Goal: Information Seeking & Learning: Learn about a topic

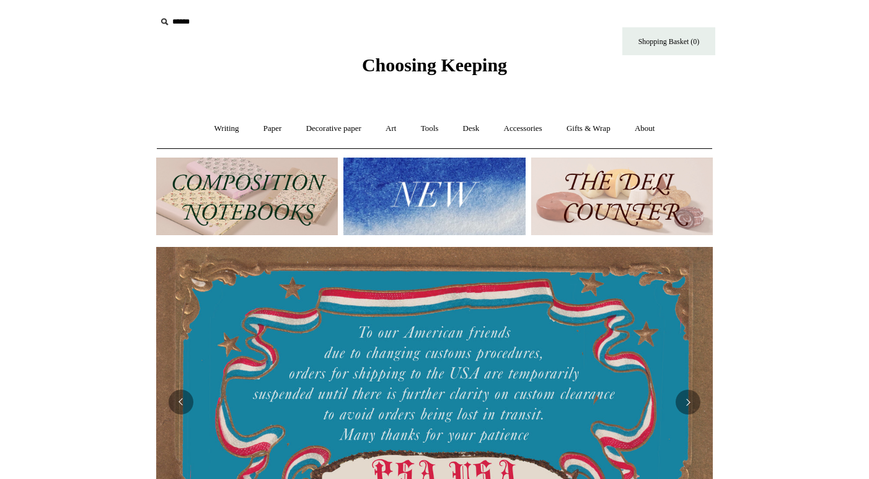
click at [390, 189] on img at bounding box center [434, 195] width 182 height 77
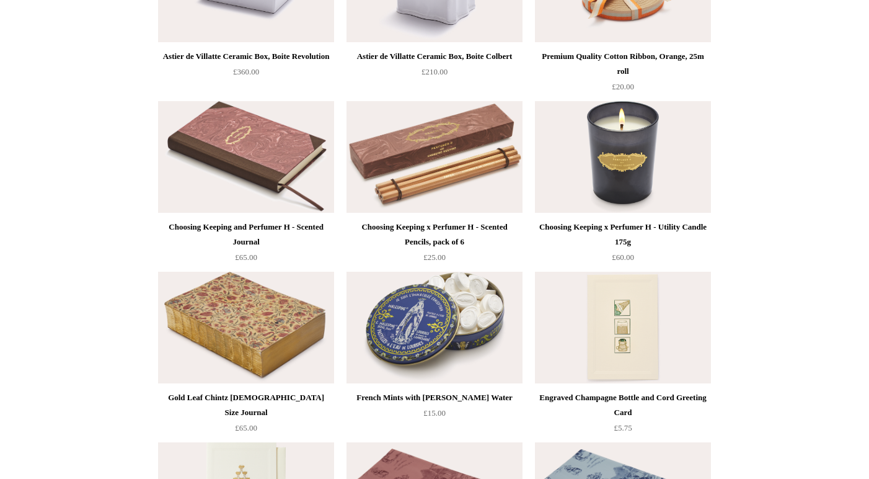
scroll to position [1427, 0]
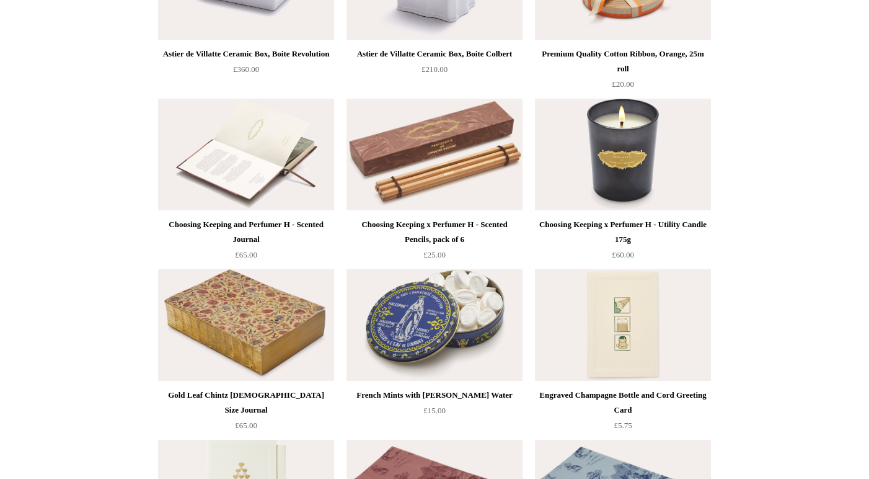
click at [281, 156] on img at bounding box center [246, 155] width 176 height 112
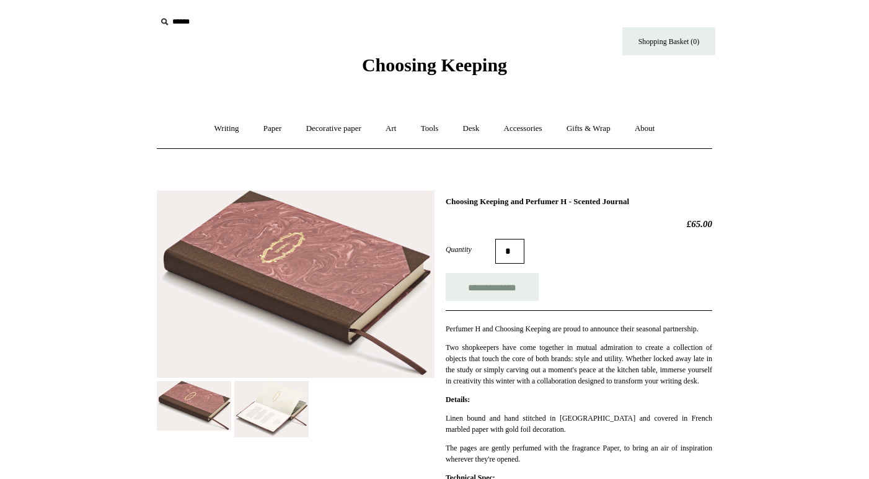
scroll to position [223, 0]
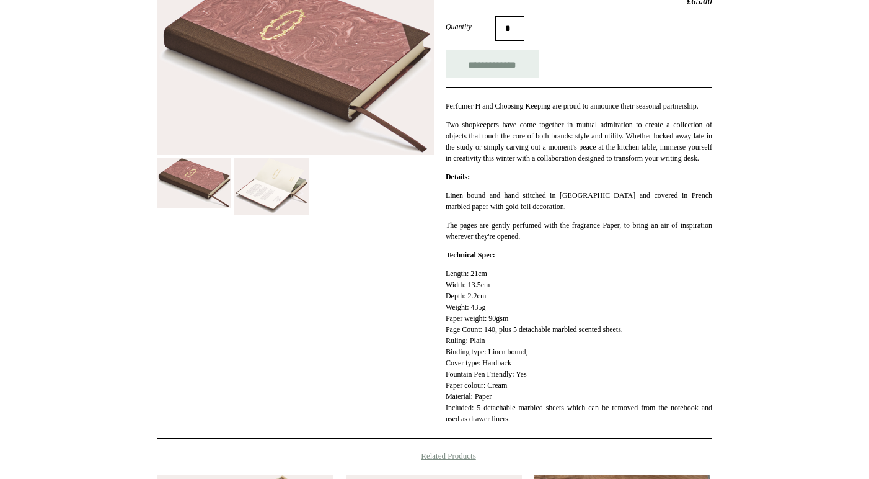
click at [284, 197] on img at bounding box center [271, 186] width 74 height 57
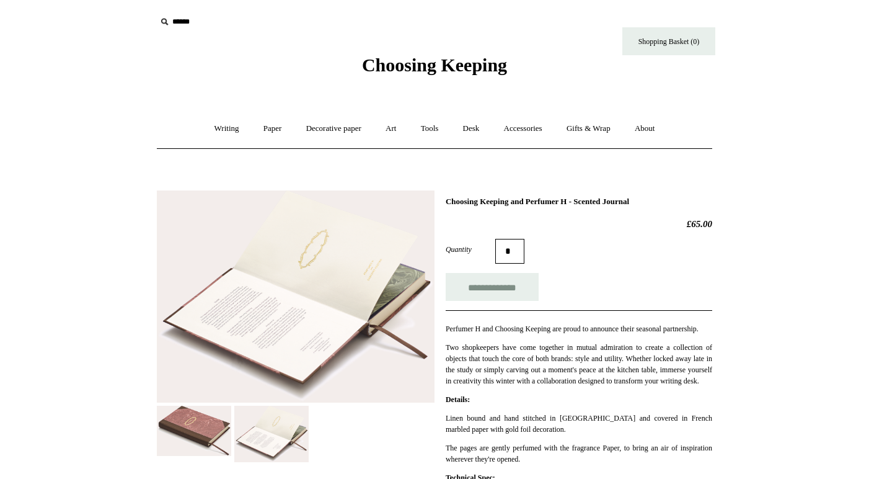
scroll to position [0, 0]
click at [651, 127] on link "About +" at bounding box center [645, 128] width 43 height 33
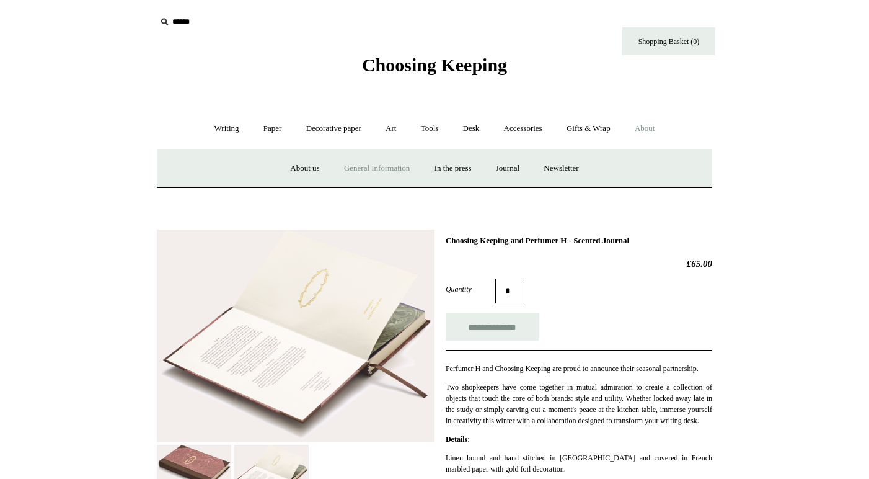
click at [356, 167] on link "General Information" at bounding box center [377, 168] width 88 height 33
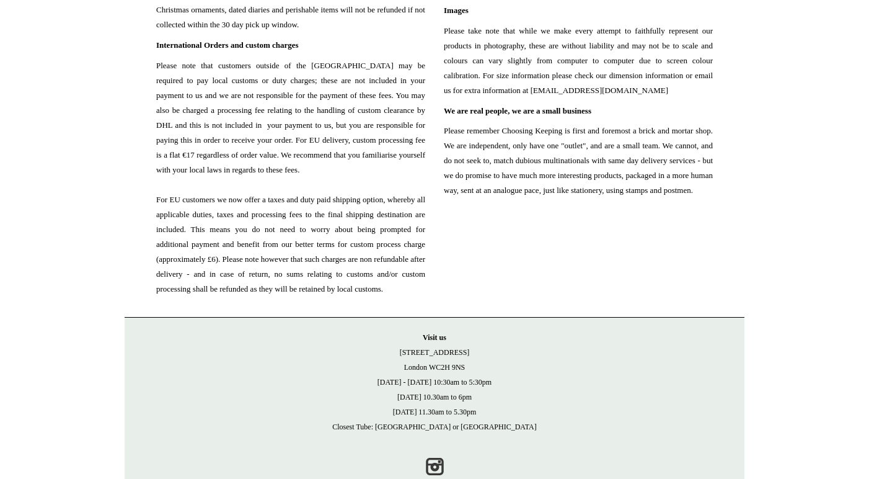
scroll to position [1370, 0]
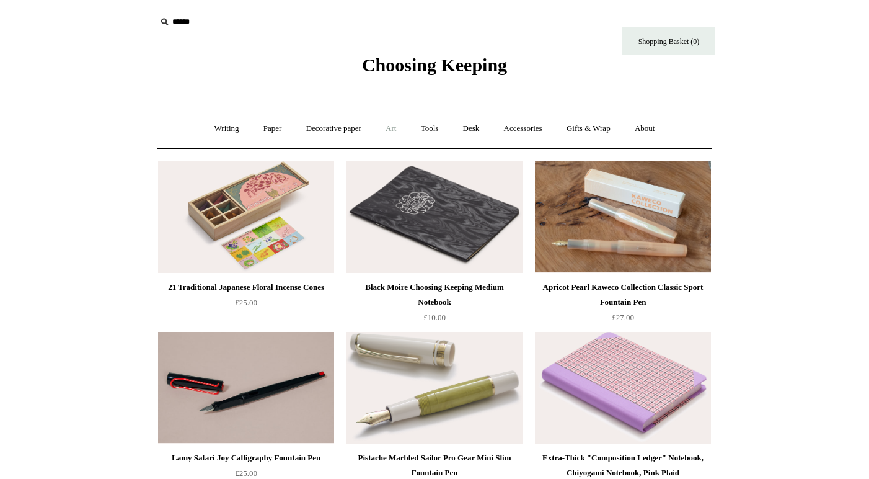
click at [396, 129] on link "Art +" at bounding box center [390, 128] width 33 height 33
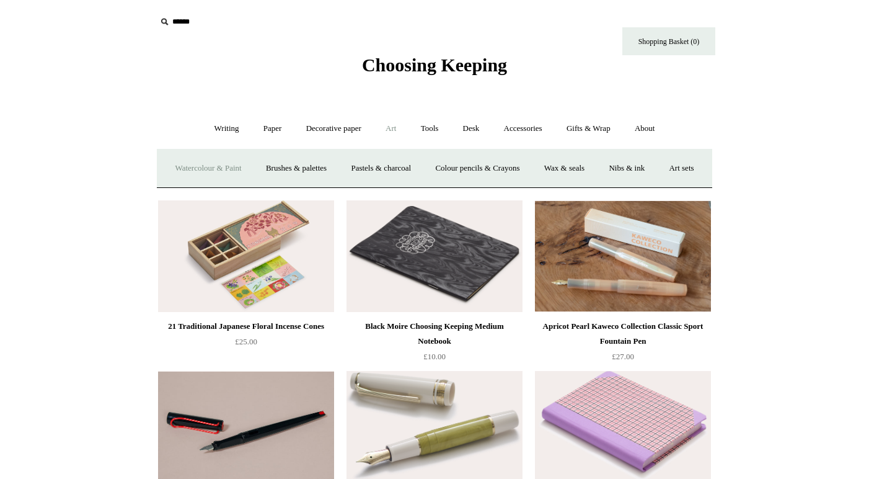
click at [244, 168] on link "Watercolour & Paint" at bounding box center [208, 168] width 89 height 33
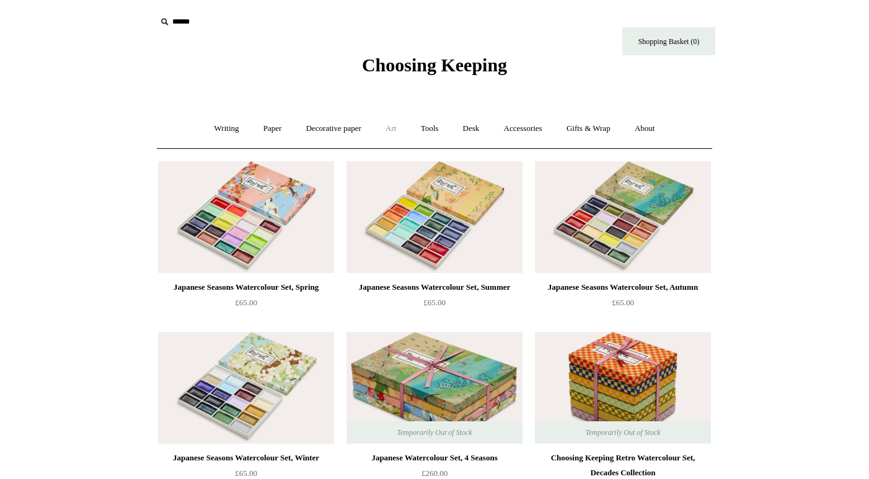
click at [389, 127] on link "Art +" at bounding box center [390, 128] width 33 height 33
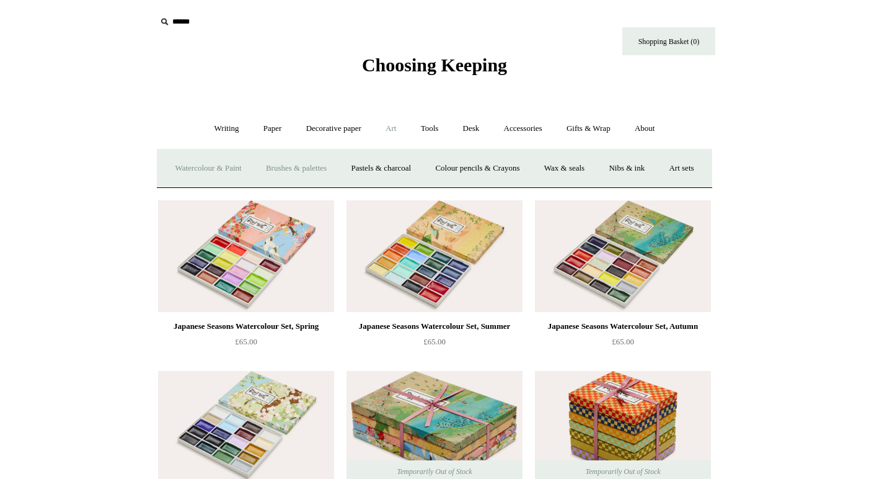
click at [306, 168] on link "Brushes & palettes" at bounding box center [296, 168] width 83 height 33
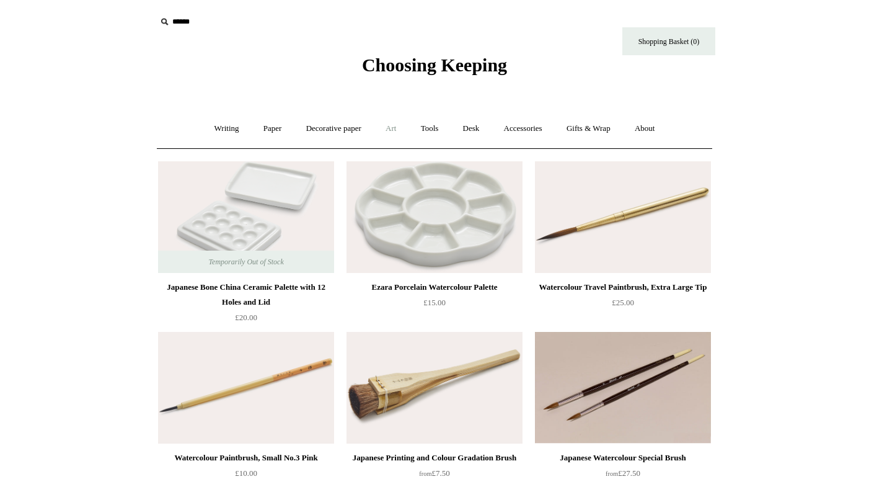
click at [394, 131] on link "Art +" at bounding box center [390, 128] width 33 height 33
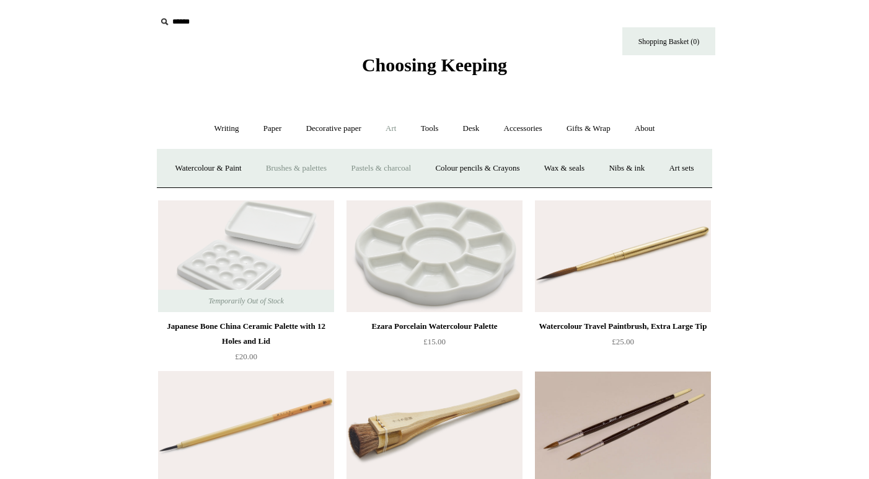
click at [403, 161] on link "Pastels & charcoal" at bounding box center [381, 168] width 82 height 33
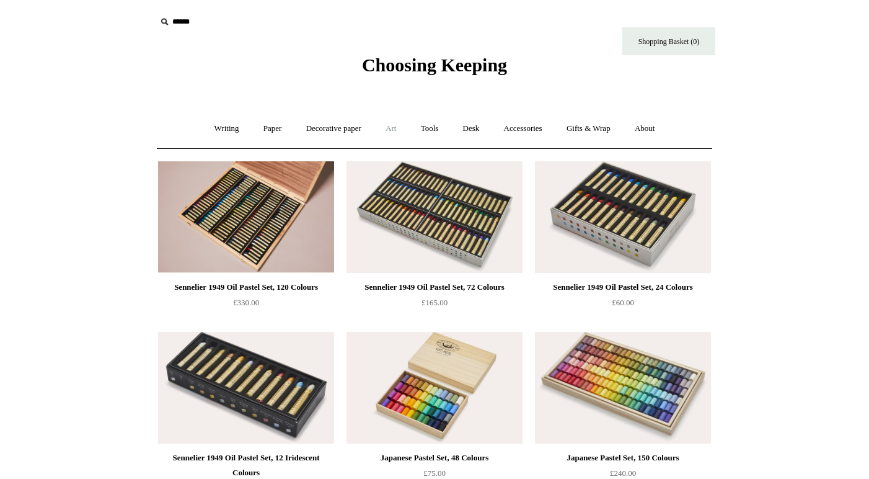
click at [397, 125] on link "Art +" at bounding box center [390, 128] width 33 height 33
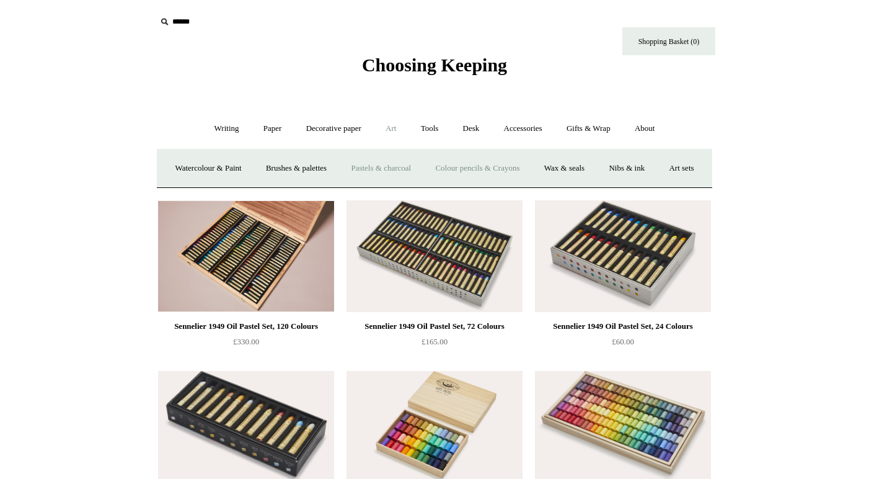
click at [515, 167] on link "Colour pencils & Crayons" at bounding box center [477, 168] width 107 height 33
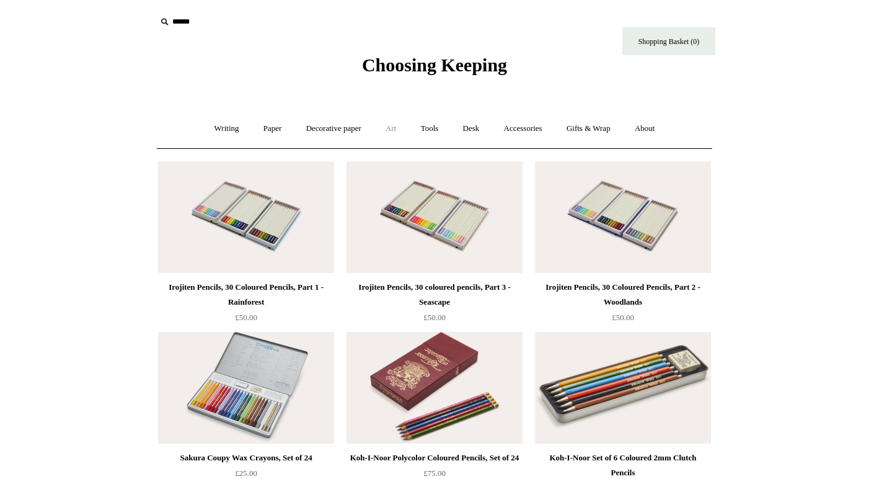
click at [398, 123] on link "Art +" at bounding box center [390, 128] width 33 height 33
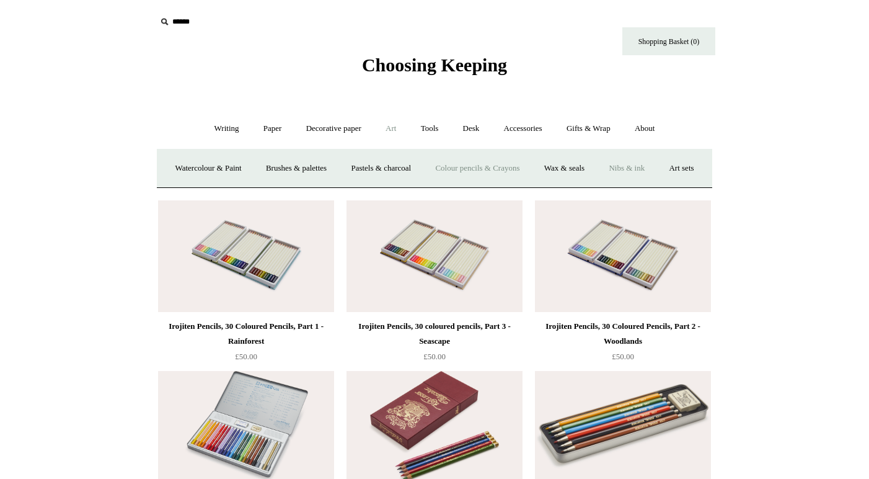
click at [656, 168] on link "Nibs & ink" at bounding box center [627, 168] width 58 height 33
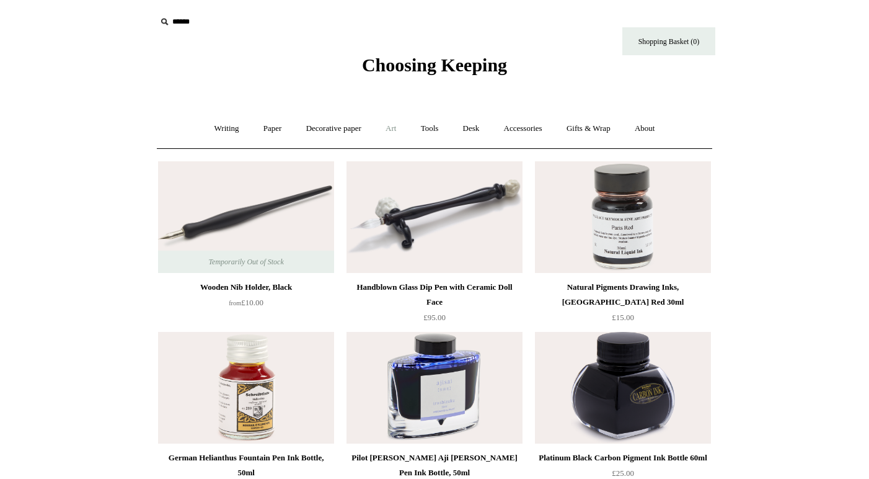
click at [395, 131] on link "Art +" at bounding box center [390, 128] width 33 height 33
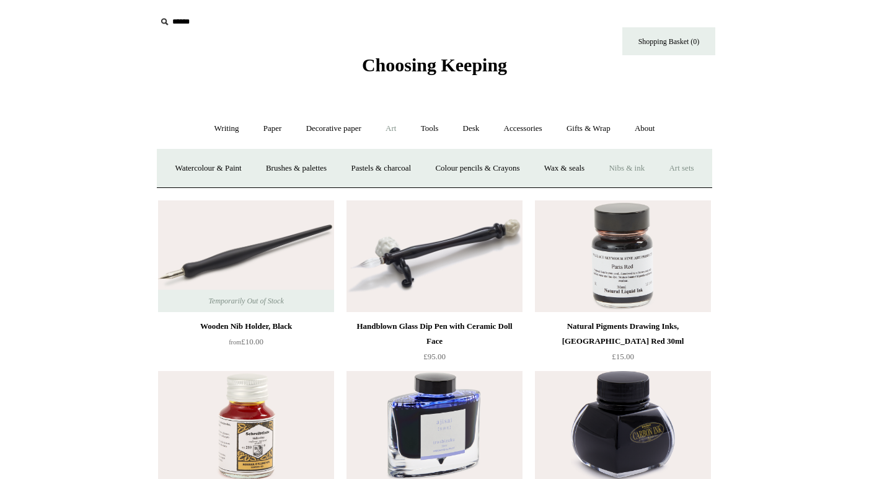
click at [658, 185] on link "Art sets" at bounding box center [681, 168] width 47 height 33
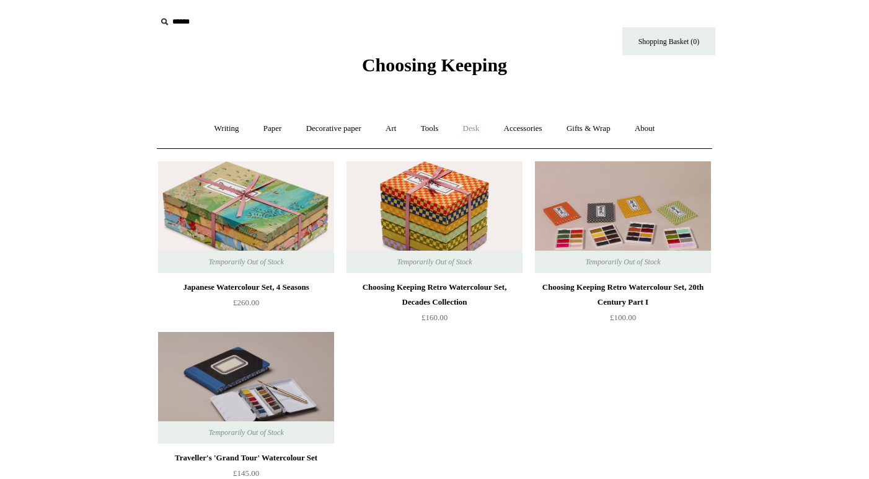
click at [476, 125] on link "Desk +" at bounding box center [471, 128] width 39 height 33
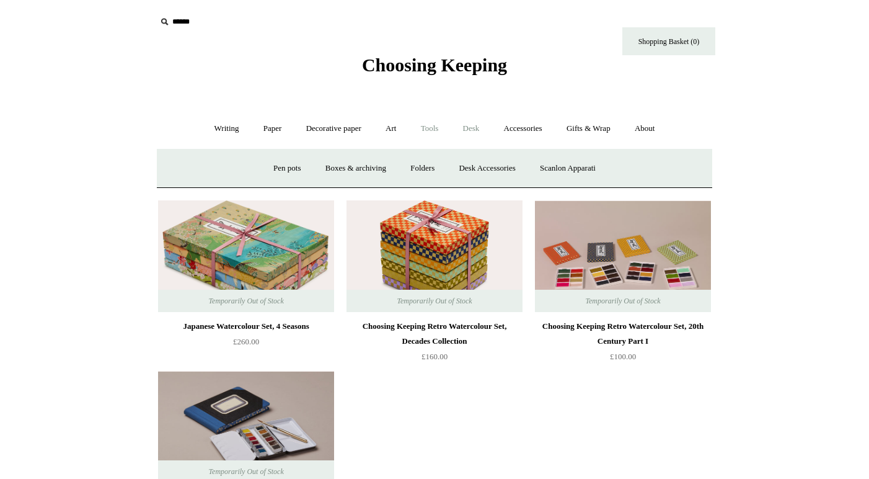
click at [436, 128] on link "Tools +" at bounding box center [430, 128] width 40 height 33
click at [312, 165] on link "Clips +" at bounding box center [317, 168] width 39 height 33
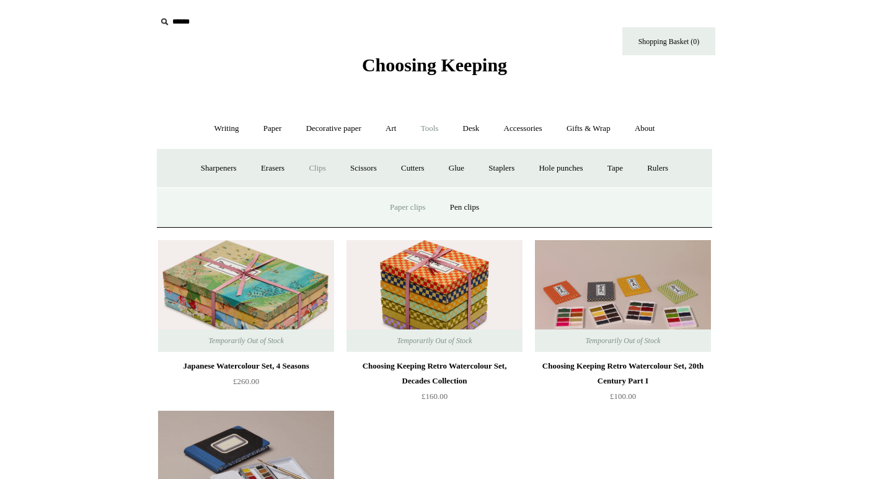
click at [409, 203] on link "Paper clips" at bounding box center [408, 207] width 58 height 33
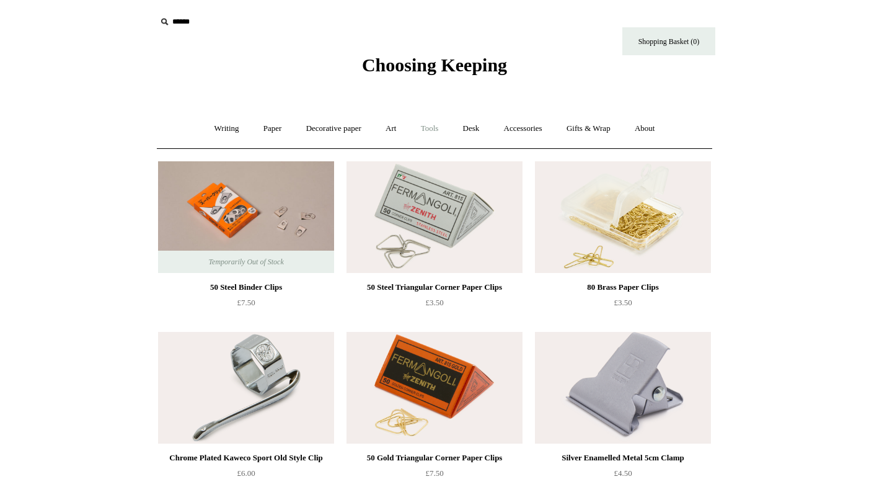
click at [435, 133] on link "Tools +" at bounding box center [430, 128] width 40 height 33
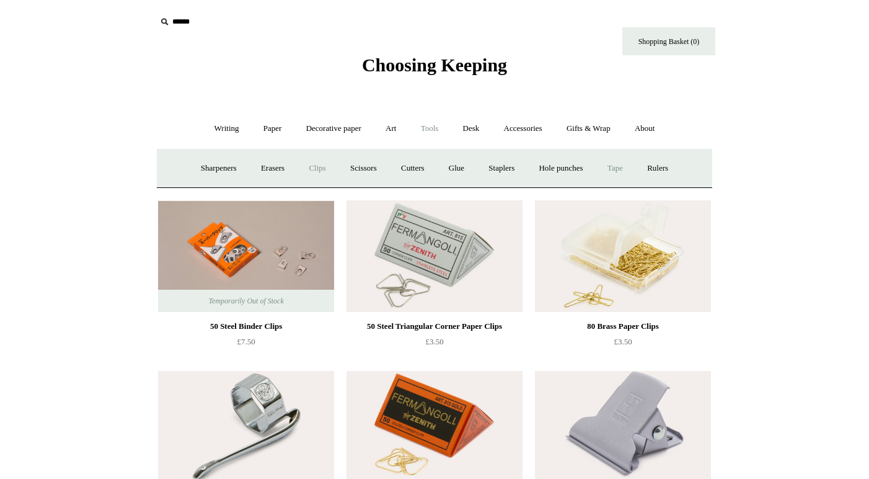
click at [624, 169] on link "Tape +" at bounding box center [615, 168] width 38 height 33
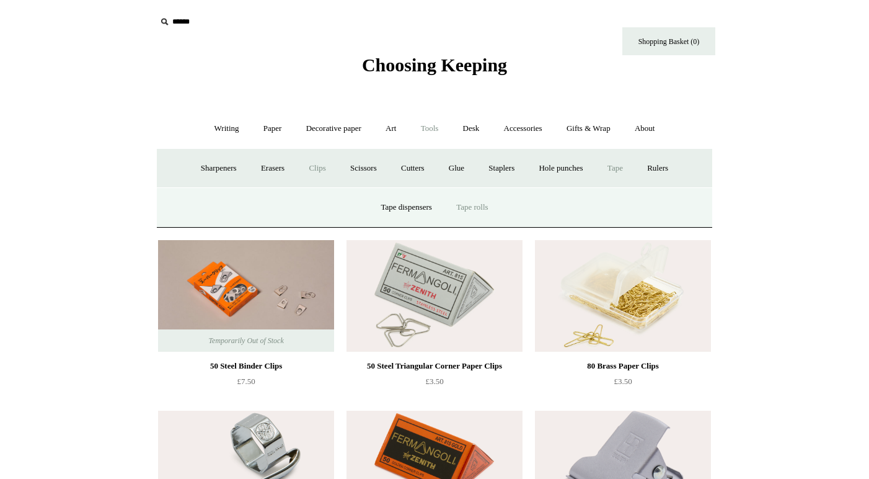
click at [467, 206] on link "Tape rolls" at bounding box center [472, 207] width 54 height 33
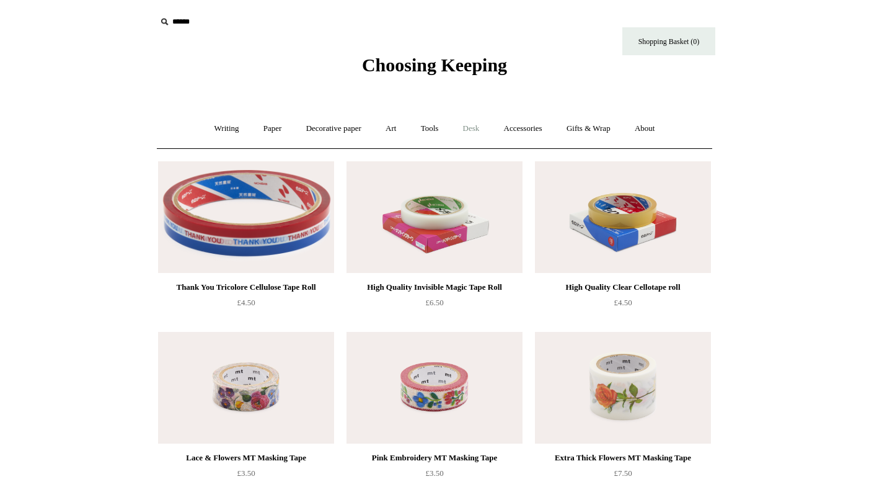
click at [474, 131] on link "Desk +" at bounding box center [471, 128] width 39 height 33
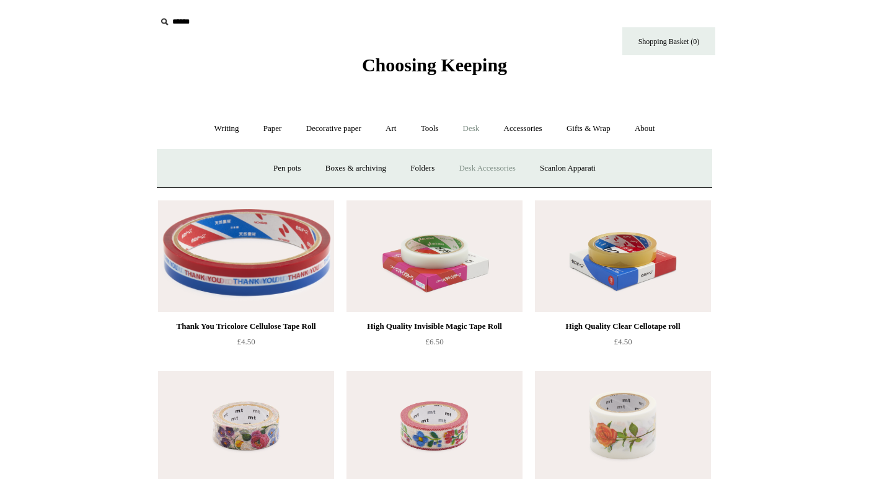
click at [510, 167] on link "Desk Accessories" at bounding box center [487, 168] width 79 height 33
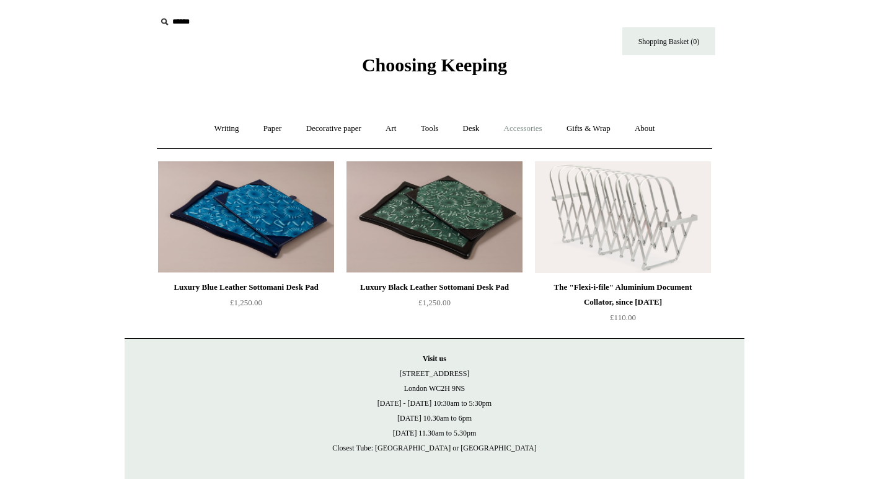
click at [543, 126] on link "Accessories +" at bounding box center [523, 128] width 61 height 33
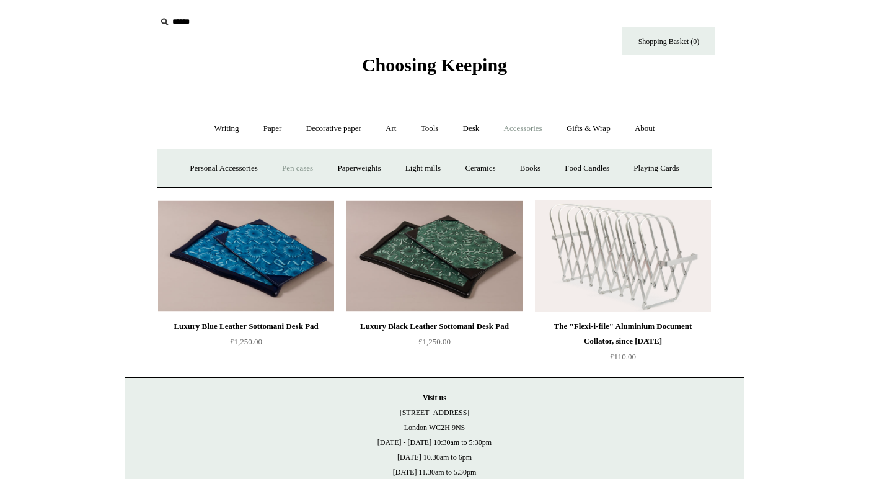
click at [293, 164] on link "Pen cases" at bounding box center [297, 168] width 53 height 33
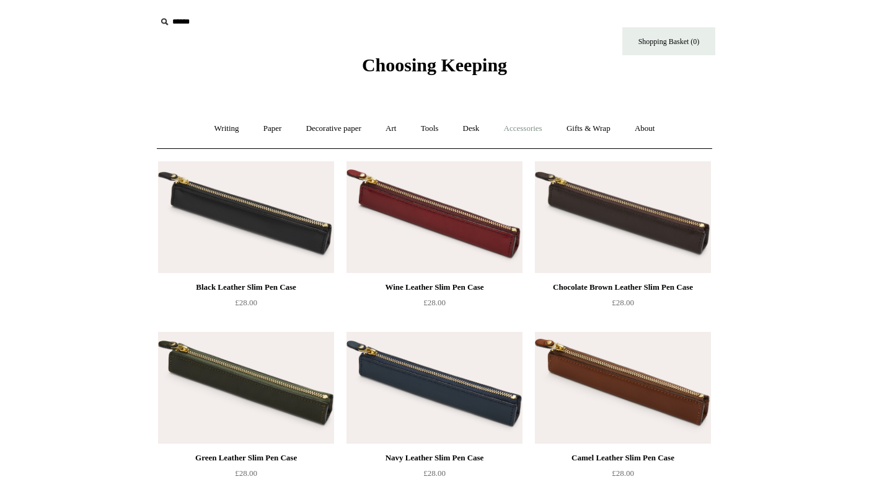
click at [536, 126] on link "Accessories +" at bounding box center [523, 128] width 61 height 33
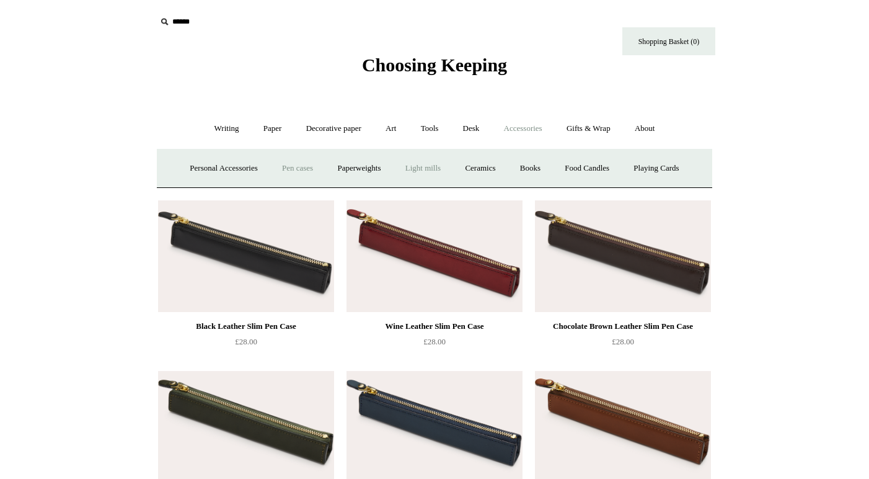
click at [418, 170] on link "Light mills" at bounding box center [423, 168] width 58 height 33
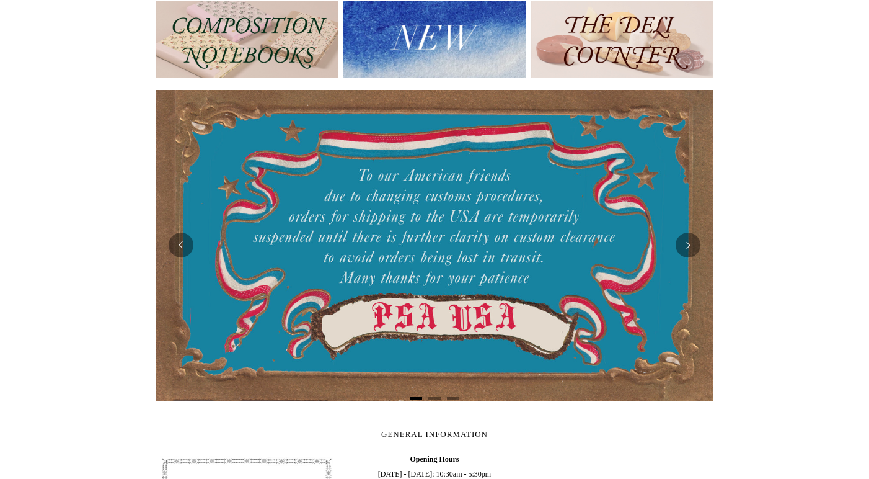
scroll to position [163, 0]
